Goal: Task Accomplishment & Management: Use online tool/utility

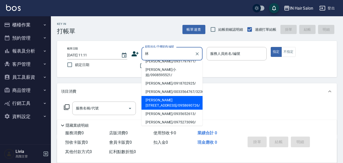
scroll to position [115, 0]
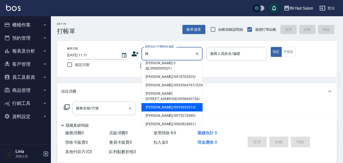
type input "[PERSON_NAME]西/0922577491/"
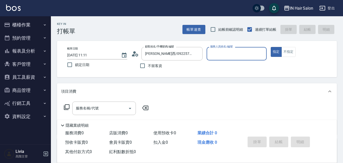
type input "7號設計師[PERSON_NAME]-7"
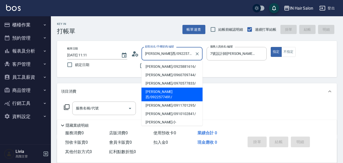
drag, startPoint x: 182, startPoint y: 55, endPoint x: 169, endPoint y: 78, distance: 26.2
click at [181, 56] on input "[PERSON_NAME]西/0922577491/" at bounding box center [168, 53] width 49 height 9
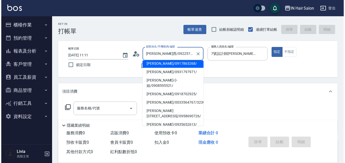
scroll to position [102, 0]
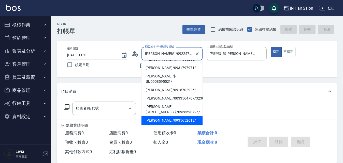
click at [149, 116] on li "[PERSON_NAME]/0935652613/" at bounding box center [171, 120] width 61 height 8
type input "[PERSON_NAME]/0935652613/"
type input "6號設計師[PERSON_NAME]-6"
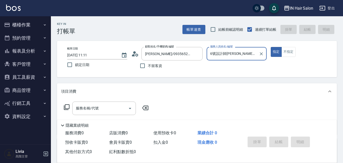
click at [67, 106] on icon at bounding box center [67, 107] width 6 height 6
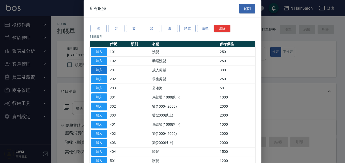
drag, startPoint x: 101, startPoint y: 68, endPoint x: 122, endPoint y: 78, distance: 22.6
click at [101, 68] on button "加入" at bounding box center [99, 70] width 16 height 8
type input "成人剪髮(201)"
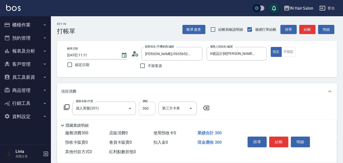
click at [150, 109] on input "300" at bounding box center [147, 109] width 17 height 14
type input "400"
click at [246, 106] on div "服務名稱/代號 成人剪髮(201) 服務名稱/代號 價格 400 價格 第三方卡券 第三方卡券" at bounding box center [197, 117] width 280 height 35
click at [278, 140] on button "結帳" at bounding box center [278, 142] width 19 height 11
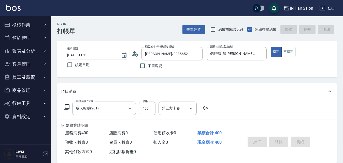
type input "[DATE] 11:12"
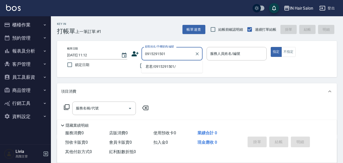
click at [150, 67] on li "君君/0915291501/" at bounding box center [171, 67] width 61 height 8
type input "君君/0915291501/"
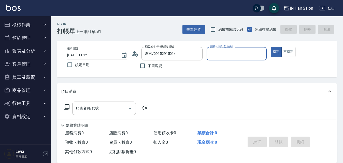
type input "8號店長Livia-8"
click at [68, 106] on icon at bounding box center [67, 107] width 6 height 6
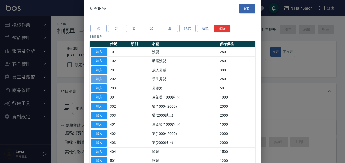
click at [103, 79] on button "加入" at bounding box center [99, 80] width 16 height 8
type input "學生剪髮(202)"
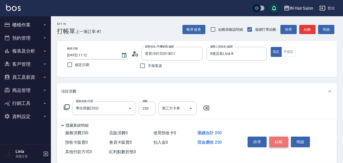
click at [278, 139] on button "結帳" at bounding box center [278, 142] width 19 height 11
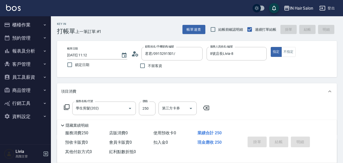
type input "[DATE] 11:21"
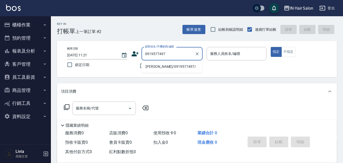
click at [160, 68] on li "[PERSON_NAME]/0919577497/" at bounding box center [171, 67] width 61 height 8
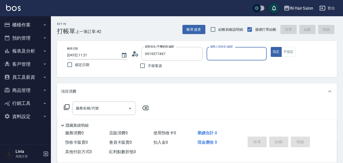
type input "[PERSON_NAME]/0919577497/"
type input "8號店長Livia-8"
click at [67, 108] on icon at bounding box center [67, 107] width 6 height 6
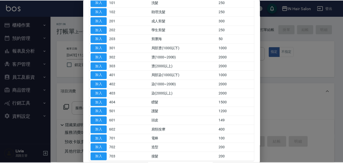
scroll to position [51, 0]
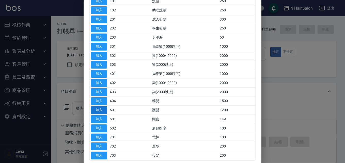
click at [98, 109] on button "加入" at bounding box center [99, 110] width 16 height 8
type input "護髮(501)"
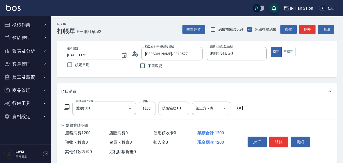
click at [155, 105] on input "1200" at bounding box center [147, 109] width 17 height 14
type input "700"
click at [272, 105] on div "服務名稱/代號 護髮(501) 服務名稱/代號 價格 700 價格 技術協助1-1 技術協助1-1 第三方卡券 第三方卡券" at bounding box center [197, 117] width 280 height 35
click at [279, 140] on button "結帳" at bounding box center [278, 142] width 19 height 11
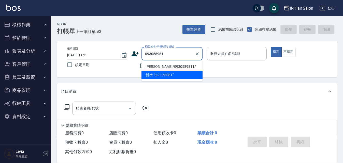
click at [154, 69] on li "[PERSON_NAME]/0930589811/" at bounding box center [171, 67] width 61 height 8
type input "[PERSON_NAME]/0930589811/"
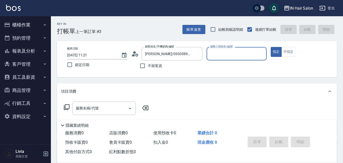
type input "6號設計師[PERSON_NAME]-6"
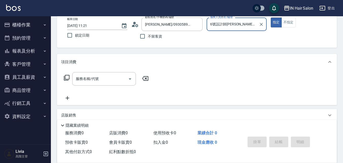
scroll to position [76, 0]
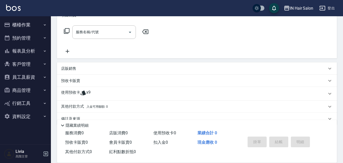
click at [67, 92] on p "使用預收卡" at bounding box center [70, 94] width 19 height 8
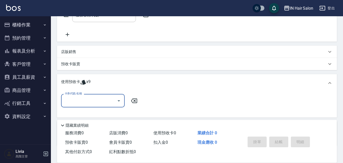
scroll to position [102, 0]
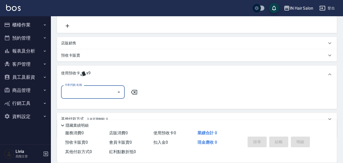
click at [78, 93] on input "卡券代號/名稱" at bounding box center [88, 92] width 51 height 9
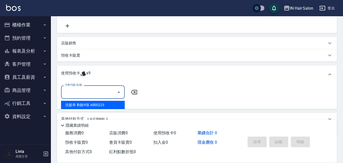
click at [77, 105] on div "洗髮券 剩餘9張 A000223" at bounding box center [93, 105] width 64 height 8
type input "洗髮券 A000223"
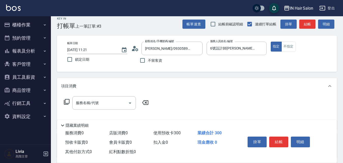
scroll to position [0, 0]
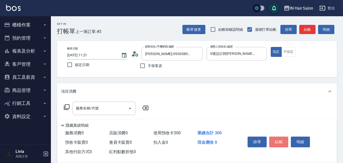
click at [284, 140] on button "結帳" at bounding box center [278, 142] width 19 height 11
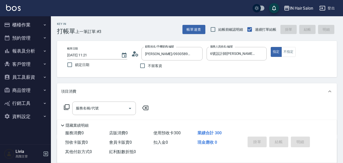
type input "[DATE] 11:22"
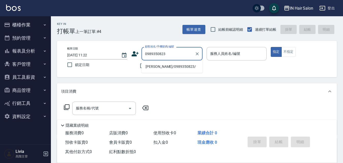
click at [152, 67] on li "[PERSON_NAME]/0989350823/" at bounding box center [171, 67] width 61 height 8
type input "[PERSON_NAME]/0989350823/"
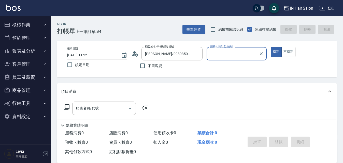
type input "6號設計師[PERSON_NAME]-6"
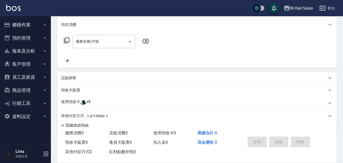
scroll to position [87, 0]
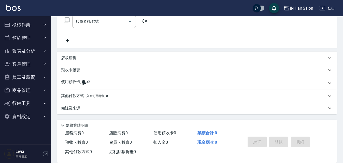
click at [71, 81] on p "使用預收卡" at bounding box center [70, 83] width 19 height 8
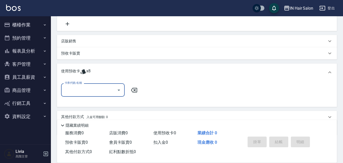
scroll to position [112, 0]
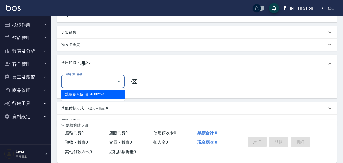
click at [82, 82] on input "卡券代號/名稱" at bounding box center [88, 81] width 51 height 9
click at [86, 96] on div "洗髮券 剩餘8張 A000224" at bounding box center [93, 94] width 64 height 8
type input "洗髮券 A000224"
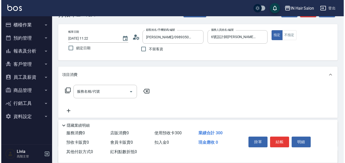
scroll to position [0, 0]
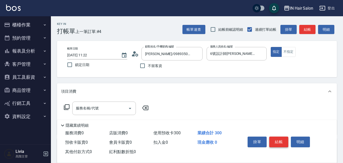
click at [281, 138] on button "結帳" at bounding box center [278, 142] width 19 height 11
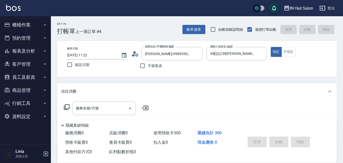
type input "[DATE] 11:59"
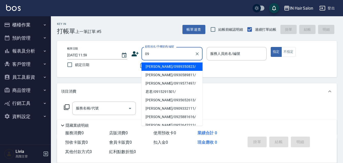
click at [157, 67] on li "[PERSON_NAME]/0989350823/" at bounding box center [171, 67] width 61 height 8
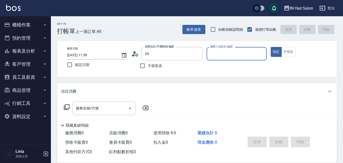
type input "[PERSON_NAME]/0989350823/"
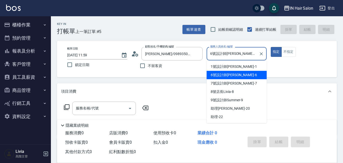
click at [246, 52] on input "6號設計師[PERSON_NAME]-6" at bounding box center [233, 53] width 48 height 9
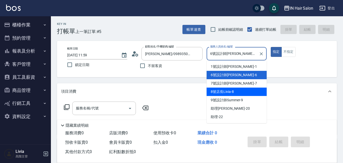
click at [220, 93] on span "8號店長Livia -8" at bounding box center [222, 91] width 23 height 5
type input "8號店長Livia-8"
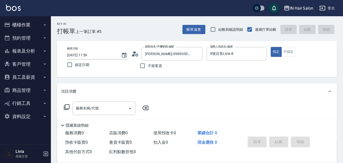
click at [66, 107] on icon at bounding box center [67, 107] width 6 height 6
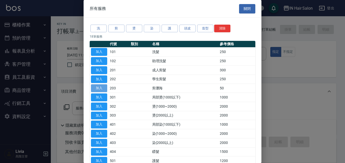
click at [103, 86] on button "加入" at bounding box center [99, 88] width 16 height 8
type input "剪瀏海(203)"
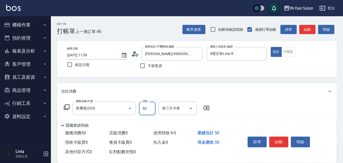
click at [150, 109] on input "50" at bounding box center [147, 109] width 17 height 14
type input "100"
click at [275, 111] on div "服務名稱/代號 剪瀏海(203) 服務名稱/代號 價格 100 價格 第三方卡券 第三方卡券" at bounding box center [197, 117] width 280 height 35
click at [279, 140] on button "結帳" at bounding box center [278, 142] width 19 height 11
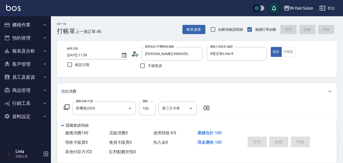
type input "[DATE] 12:00"
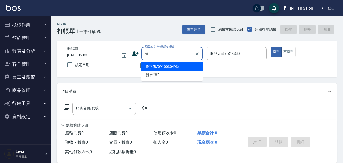
click at [158, 65] on li "鞏正儀/0910030493/" at bounding box center [171, 67] width 61 height 8
type input "鞏正儀/0910030493/"
type input "7號設計師[PERSON_NAME]-7"
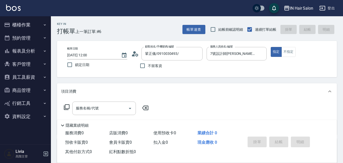
click at [65, 107] on icon at bounding box center [67, 108] width 6 height 6
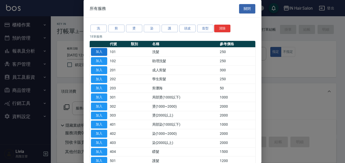
click at [103, 52] on button "加入" at bounding box center [99, 52] width 16 height 8
type input "洗髮(101)"
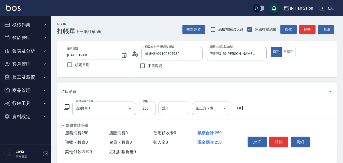
click at [67, 106] on icon at bounding box center [67, 107] width 6 height 6
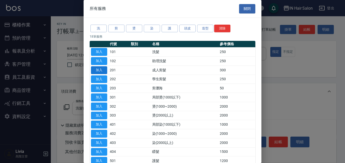
click at [101, 71] on button "加入" at bounding box center [99, 70] width 16 height 8
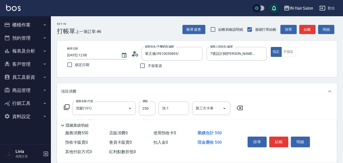
click at [69, 106] on icon at bounding box center [67, 107] width 6 height 6
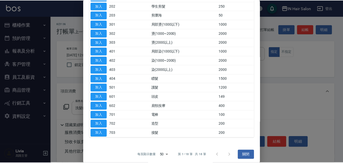
scroll to position [76, 0]
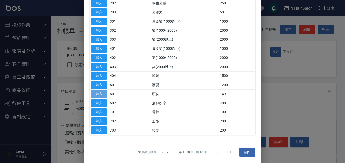
click at [99, 92] on button "加入" at bounding box center [99, 94] width 16 height 8
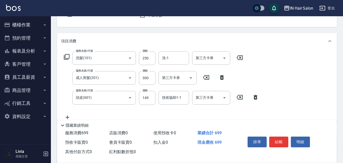
scroll to position [51, 0]
click at [152, 60] on input "250" at bounding box center [147, 58] width 17 height 14
type input "300"
click at [134, 87] on div "服務名稱/代號 洗髮(101) 服務名稱/代號 價格 300 價格 洗-1 洗-1 第三方卡券 第三方卡券 服務名稱/代號 成人剪髮(201) 服務名稱/代號…" at bounding box center [161, 85] width 201 height 69
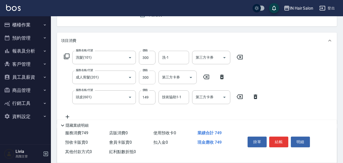
click at [149, 78] on input "300" at bounding box center [147, 78] width 17 height 14
type input "400"
drag, startPoint x: 131, startPoint y: 109, endPoint x: 148, endPoint y: 98, distance: 20.3
click at [131, 109] on div "服務名稱/代號 洗髮(101) 服務名稱/代號 價格 300 價格 洗-1 洗-1 第三方卡券 第三方卡券 服務名稱/代號 成人剪髮(201) 服務名稱/代號…" at bounding box center [161, 85] width 201 height 69
click at [150, 97] on input "149" at bounding box center [147, 98] width 17 height 14
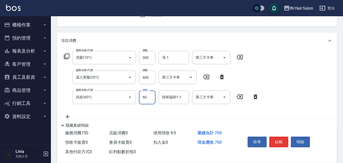
type input "50"
click at [128, 108] on div "服務名稱/代號 洗髮(101) 服務名稱/代號 價格 300 價格 洗-1 洗-1 第三方卡券 第三方卡券 服務名稱/代號 成人剪髮(201) 服務名稱/代號…" at bounding box center [161, 85] width 201 height 69
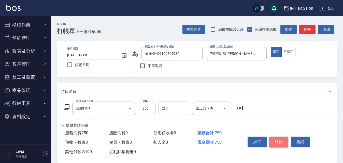
click at [279, 139] on button "結帳" at bounding box center [278, 142] width 19 height 11
